Goal: Information Seeking & Learning: Learn about a topic

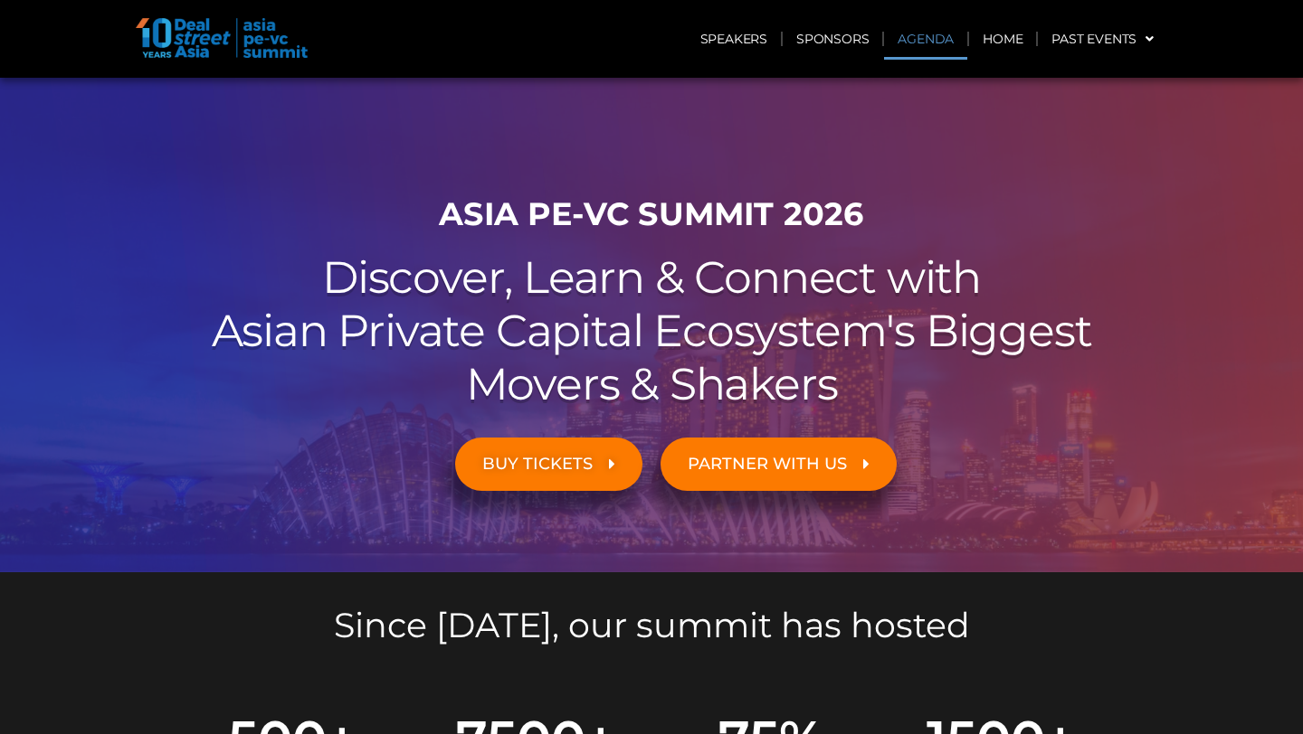
click at [927, 38] on link "Agenda" at bounding box center [925, 39] width 83 height 42
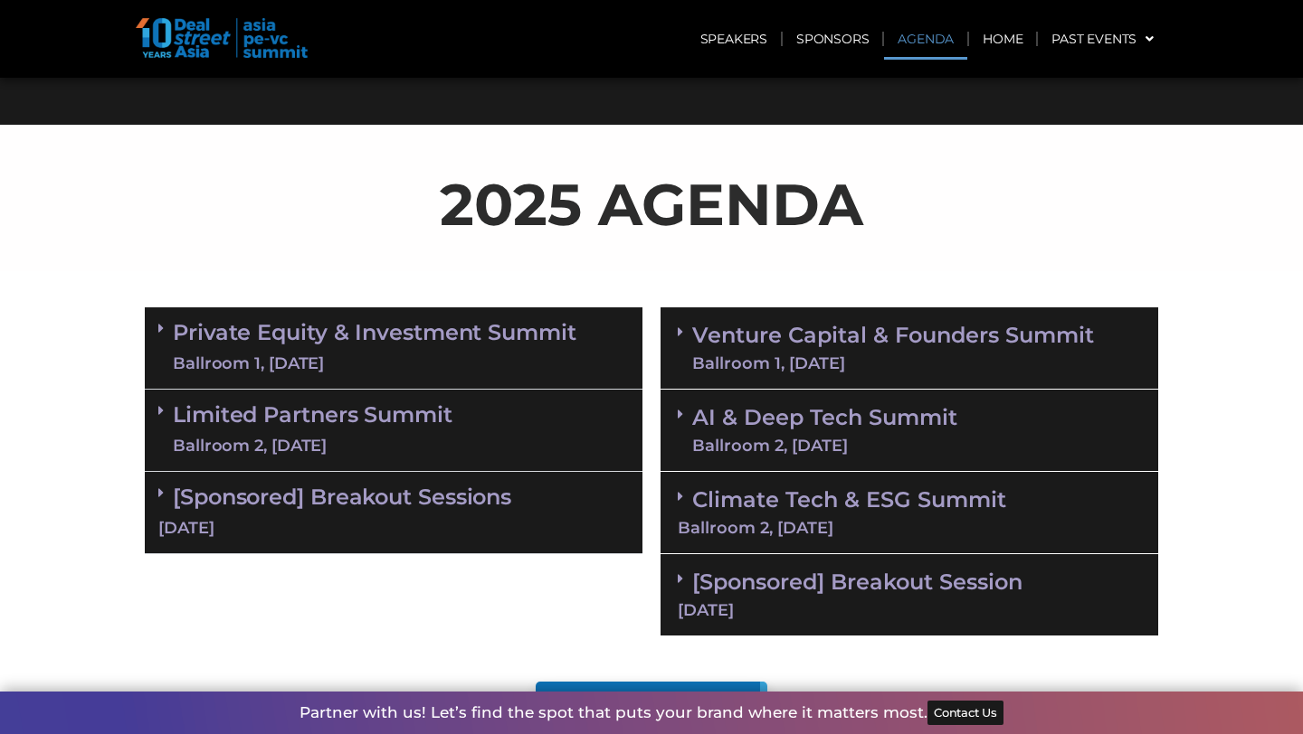
scroll to position [782, 0]
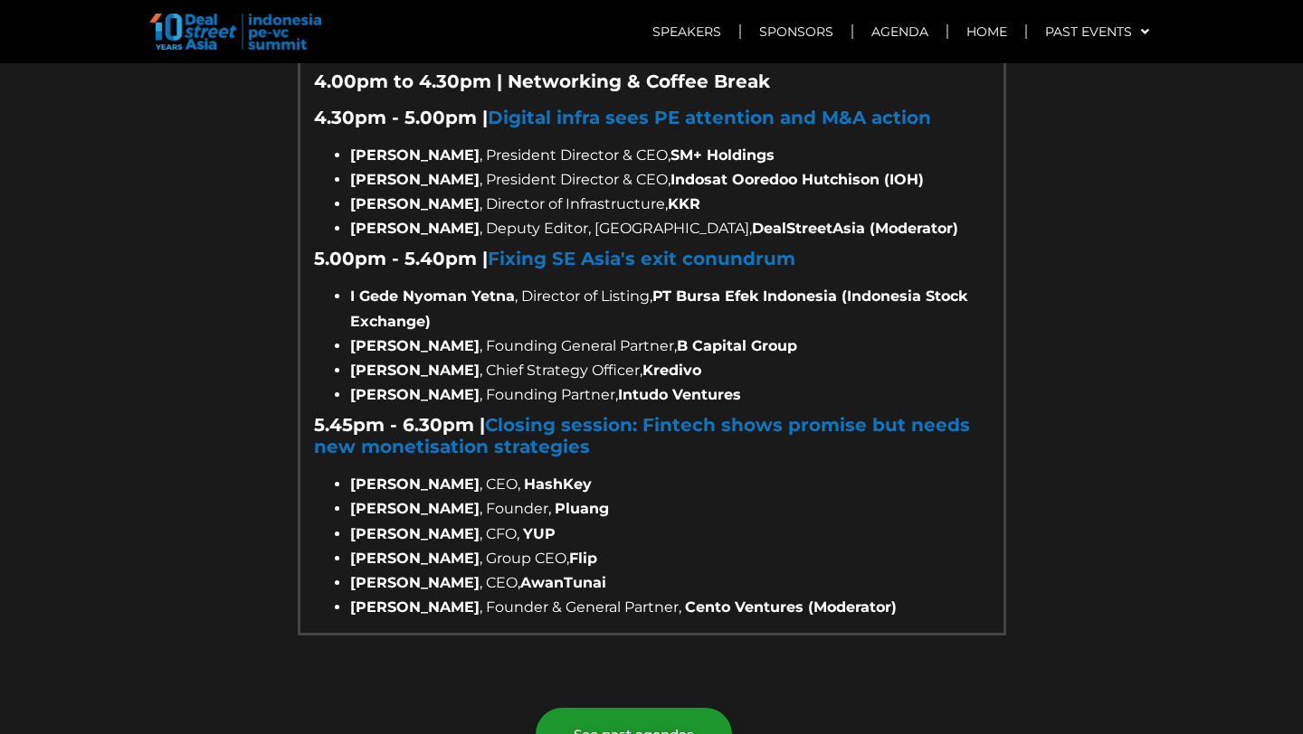
scroll to position [2830, 0]
click at [897, 30] on link "Agenda" at bounding box center [899, 32] width 93 height 42
